Goal: Find contact information: Find contact information

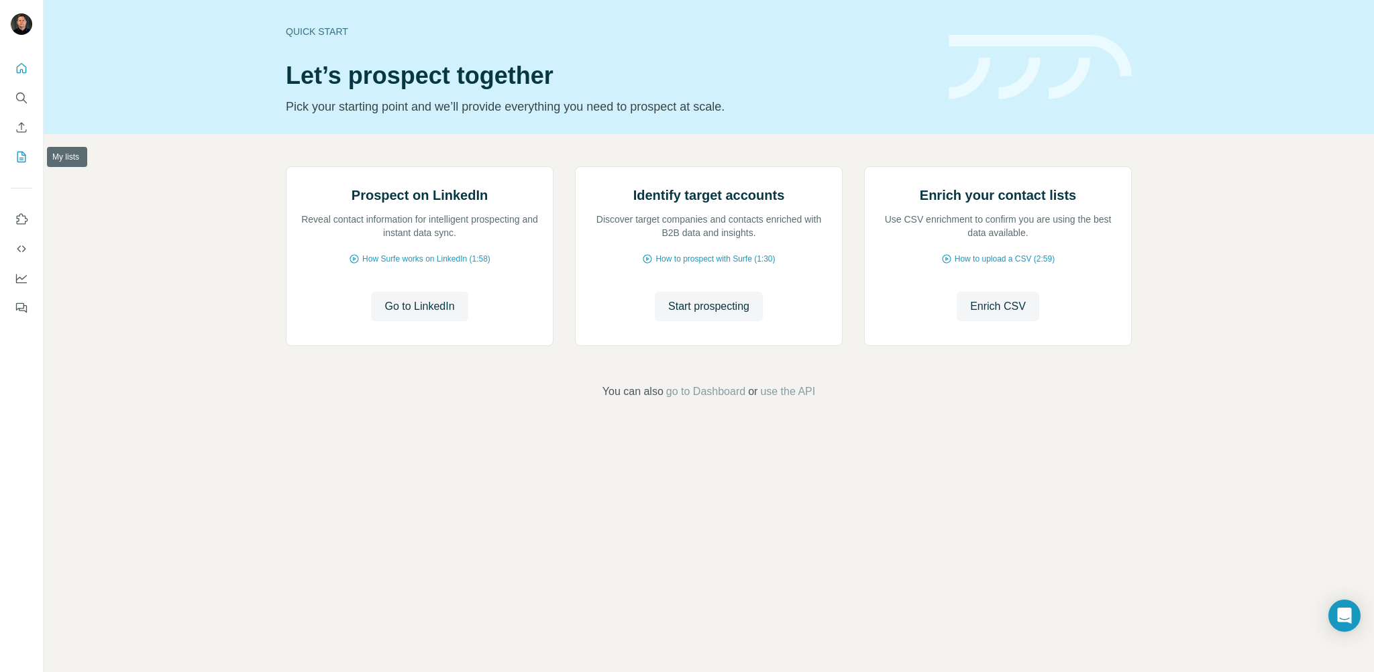
click at [21, 154] on icon "My lists" at bounding box center [21, 156] width 13 height 13
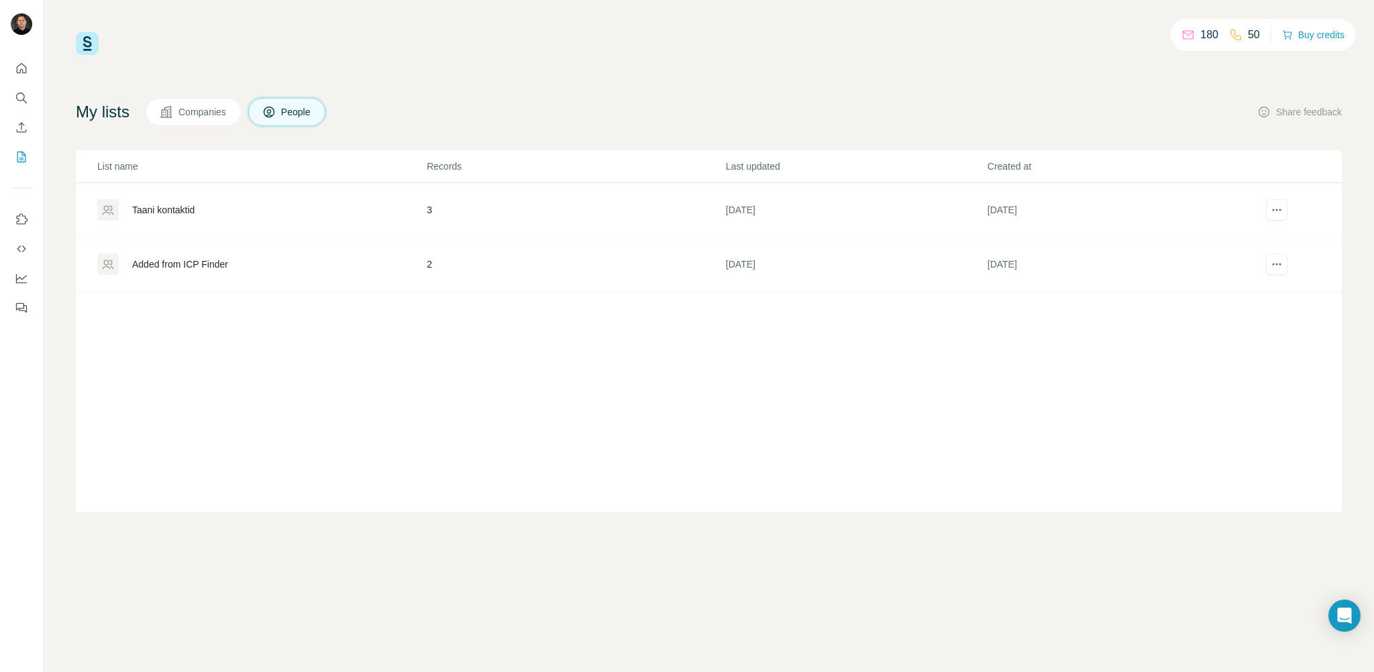
click at [174, 211] on div "Taani kontaktid" at bounding box center [163, 209] width 62 height 13
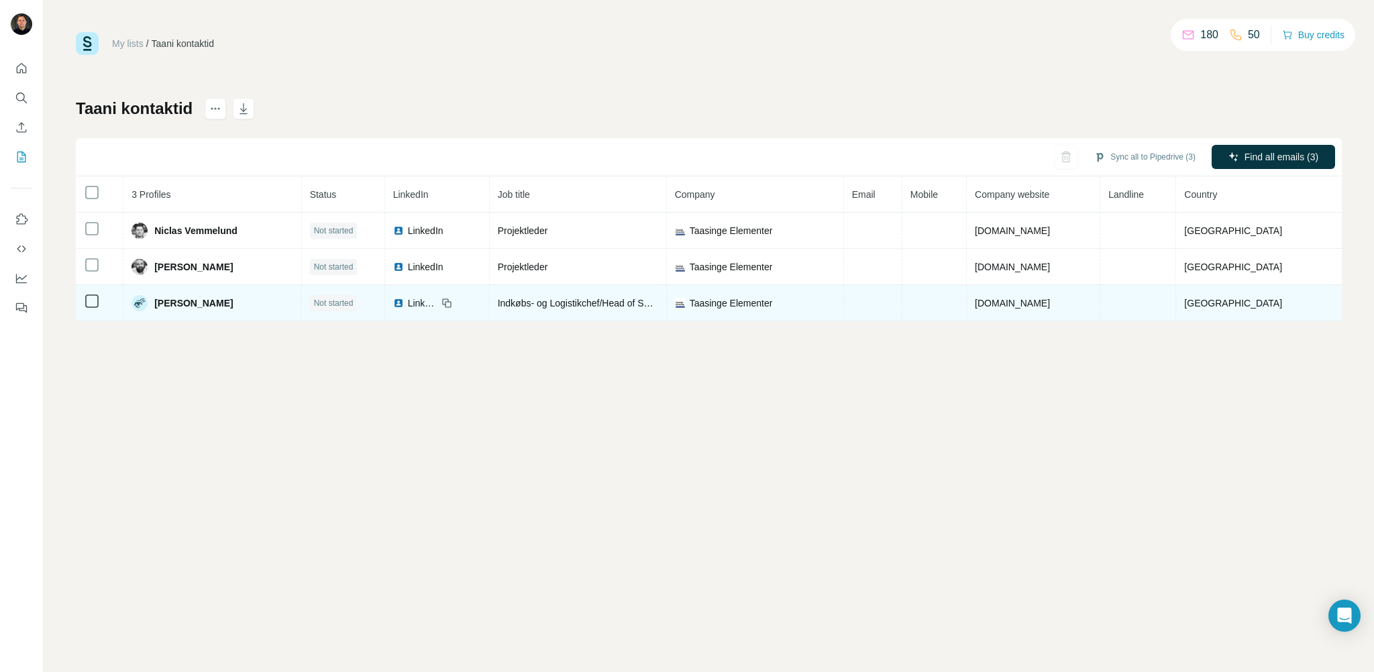
click at [141, 303] on img at bounding box center [139, 303] width 16 height 16
click at [218, 303] on span "[PERSON_NAME]" at bounding box center [193, 303] width 78 height 13
click at [425, 299] on span "LinkedIn" at bounding box center [423, 303] width 30 height 13
